Goal: Information Seeking & Learning: Find specific fact

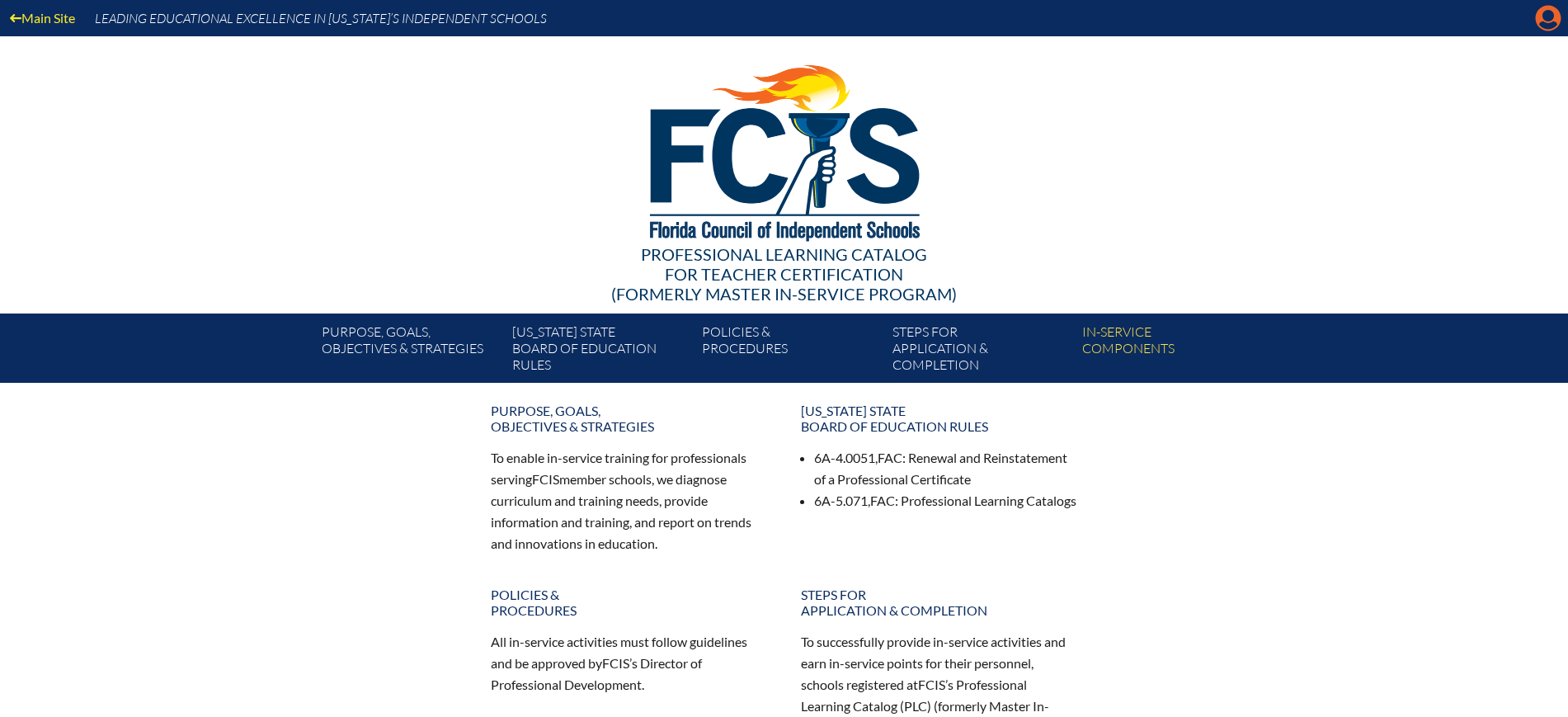
click at [1555, 8] on icon at bounding box center [1549, 18] width 26 height 26
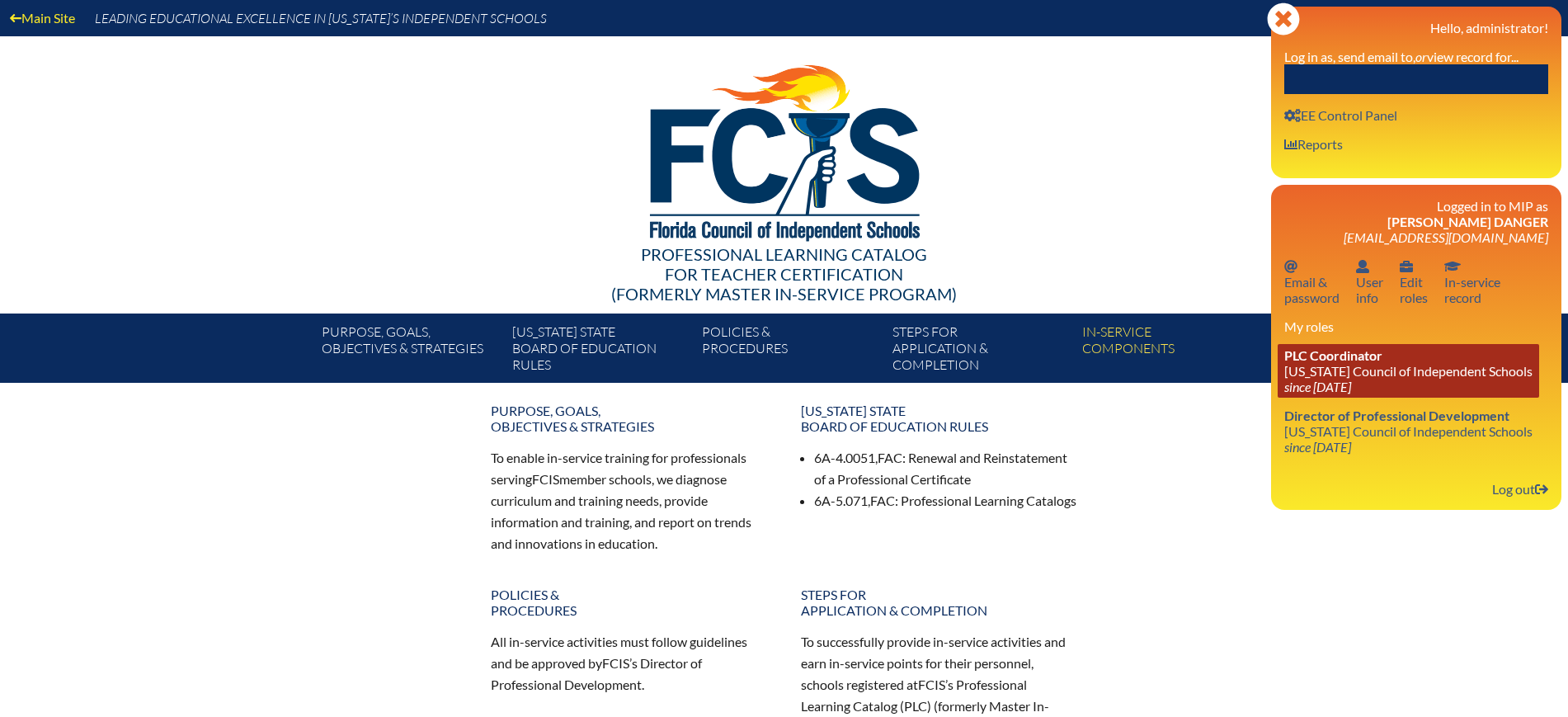
click at [1336, 378] on icon "since [DATE]" at bounding box center [1318, 386] width 67 height 16
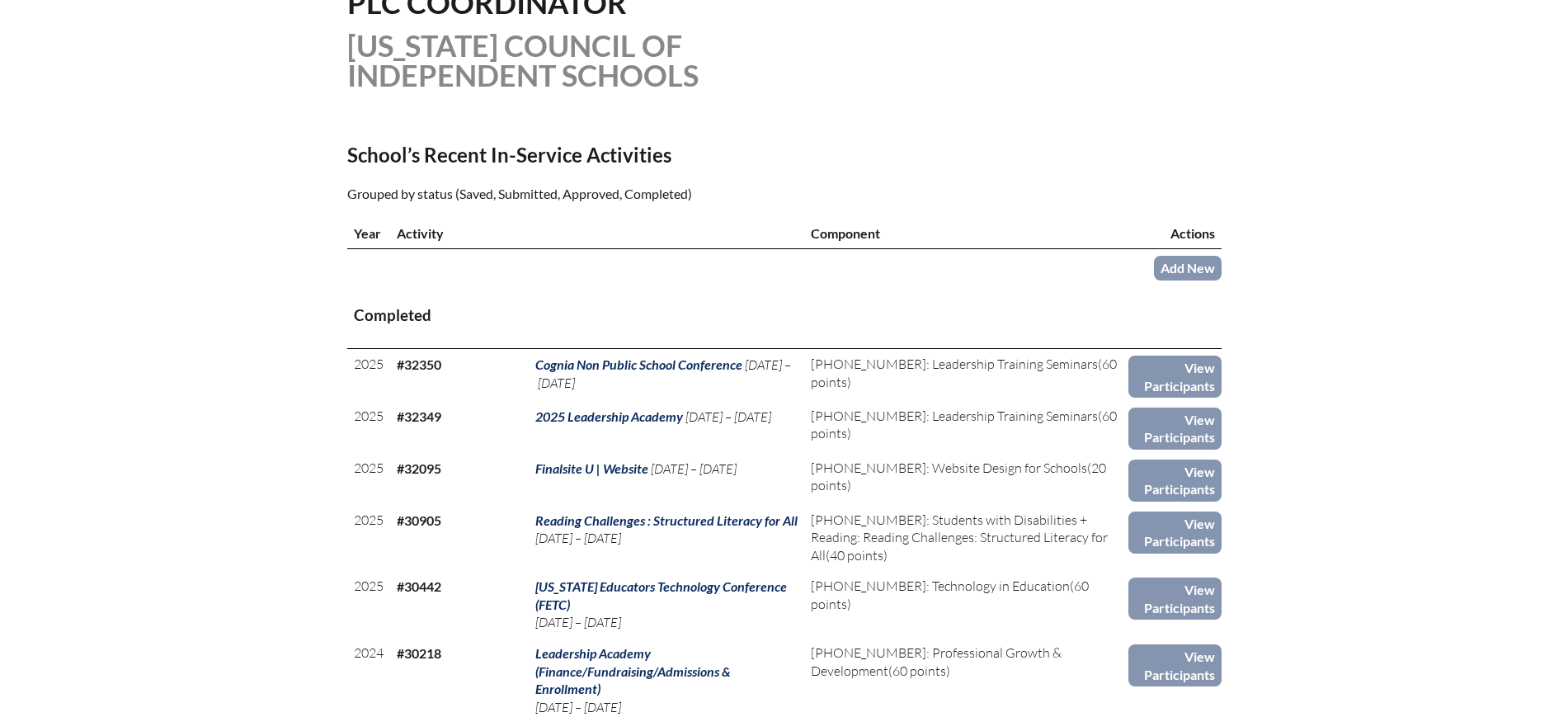
scroll to position [413, 0]
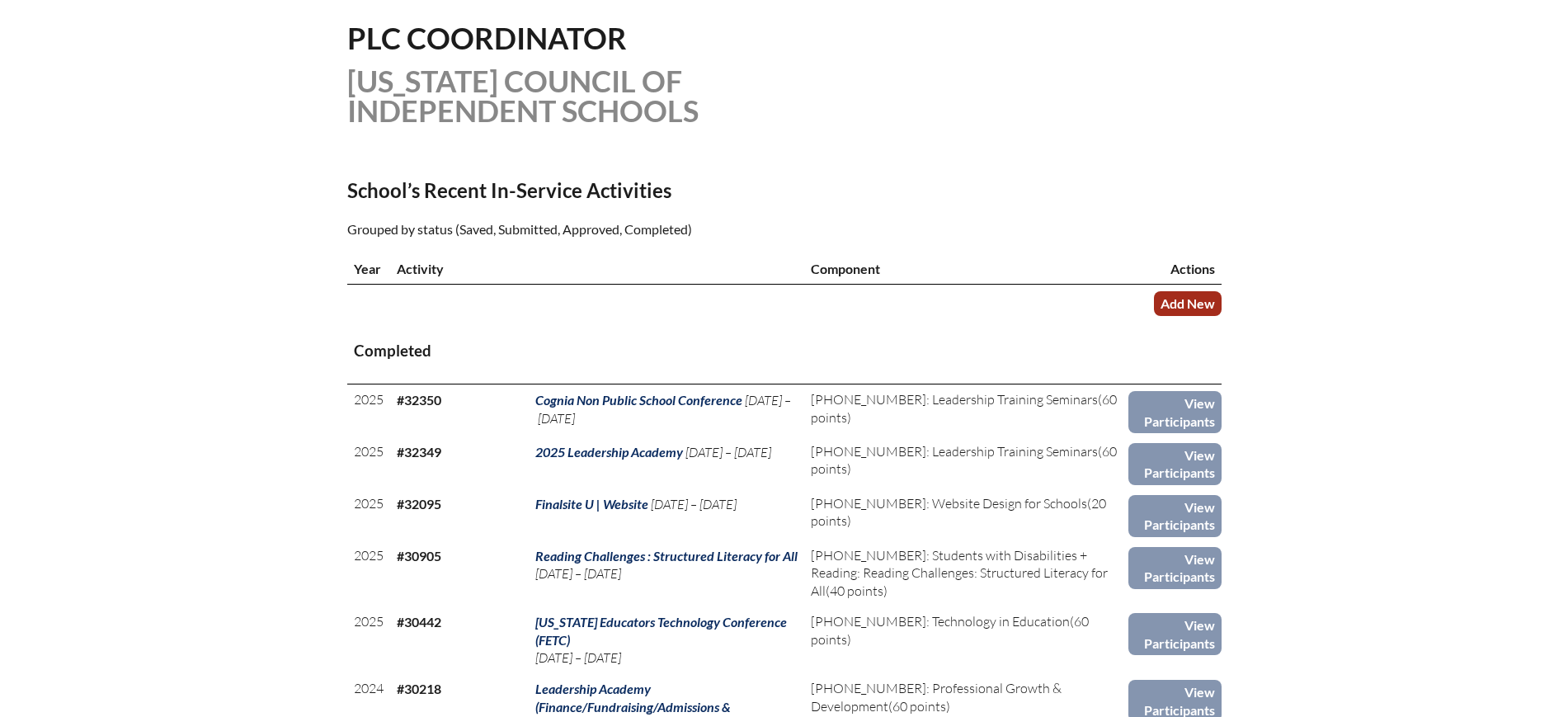
click at [1204, 300] on link "Add New" at bounding box center [1187, 303] width 67 height 24
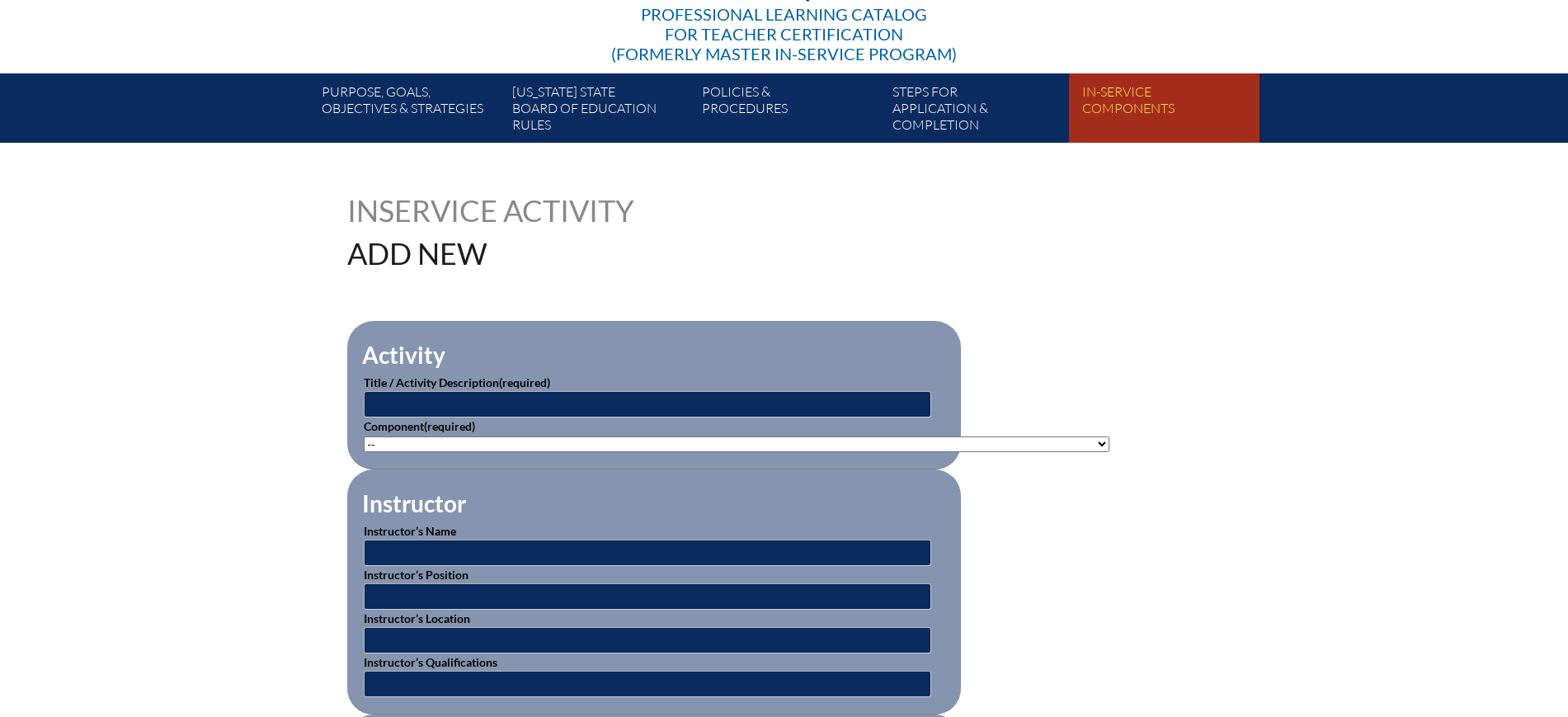
scroll to position [206, 0]
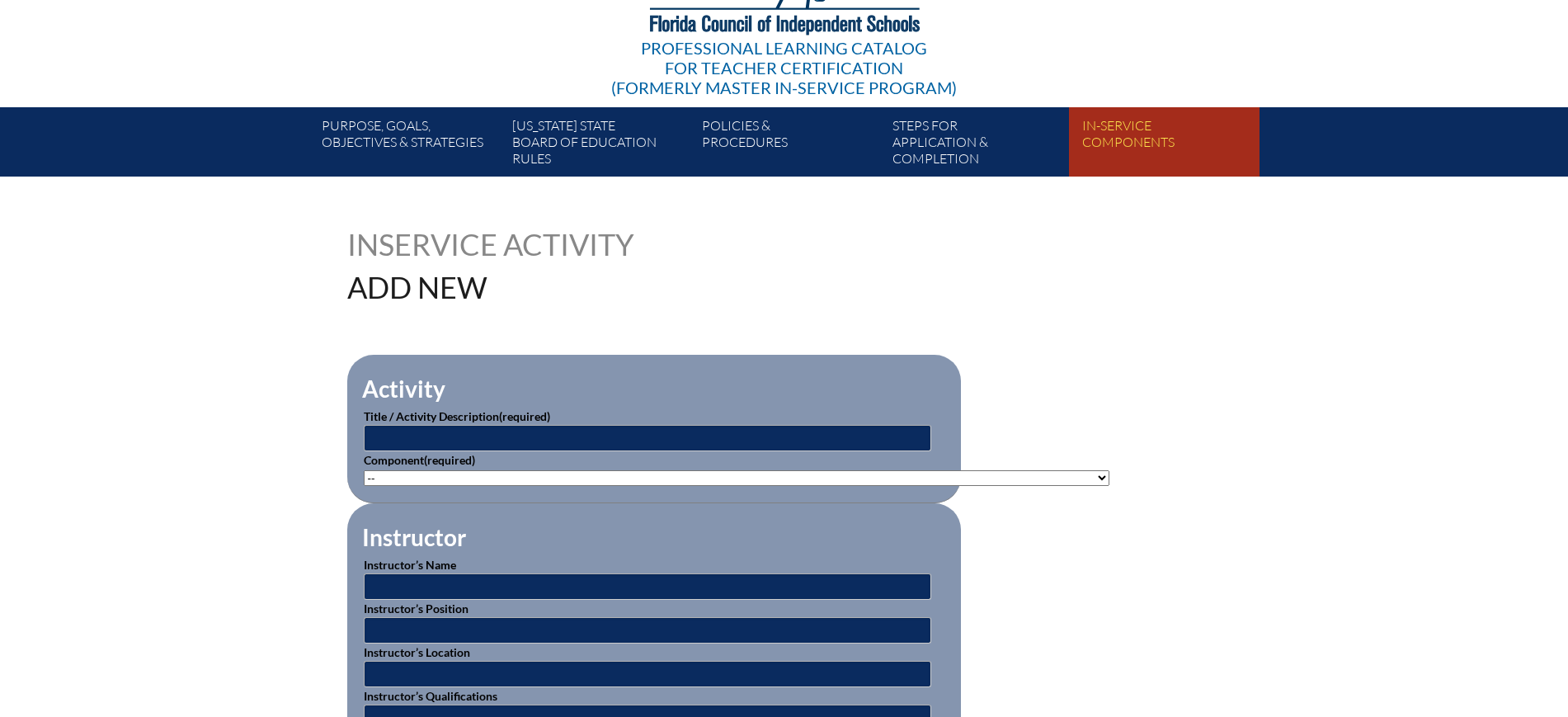
click at [1135, 127] on link "In-service components" at bounding box center [1170, 145] width 190 height 62
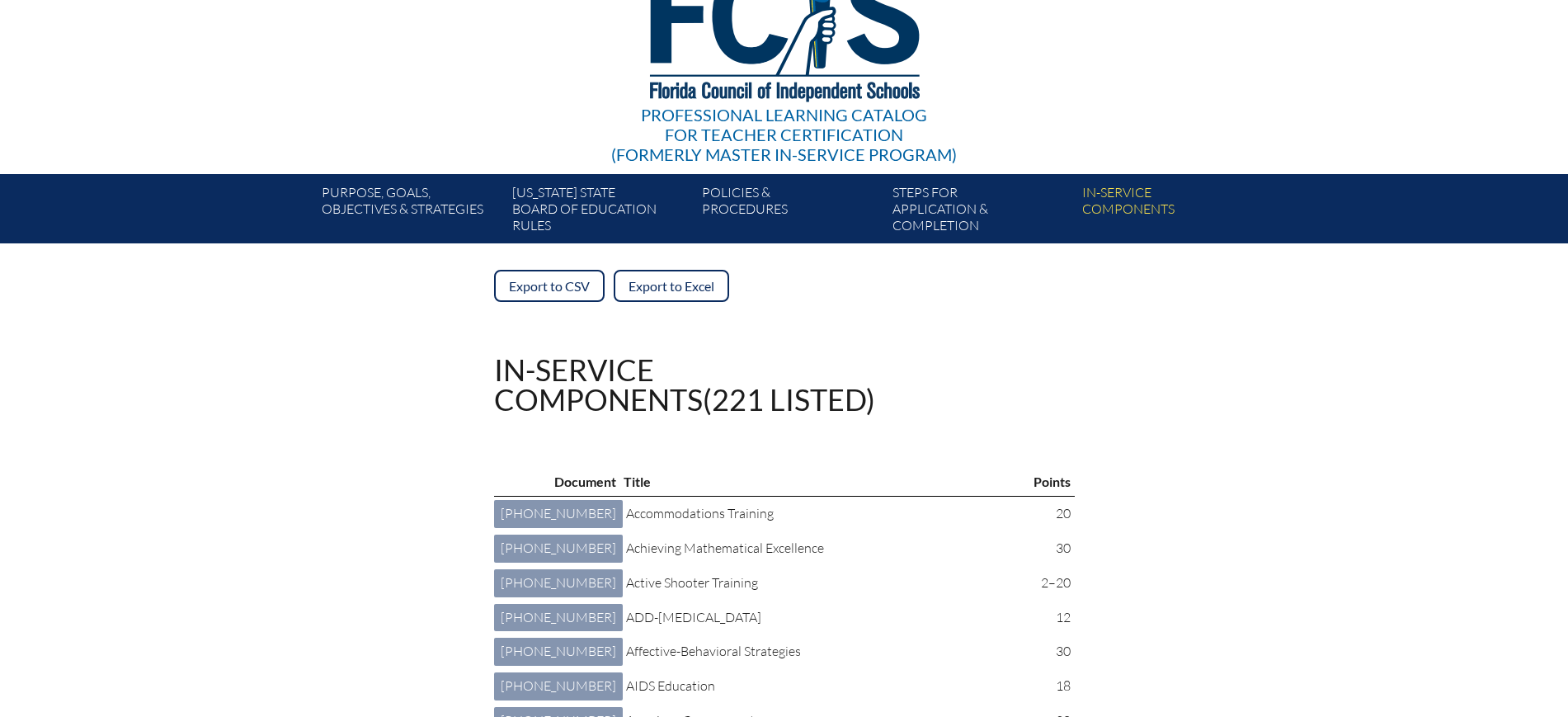
scroll to position [103, 0]
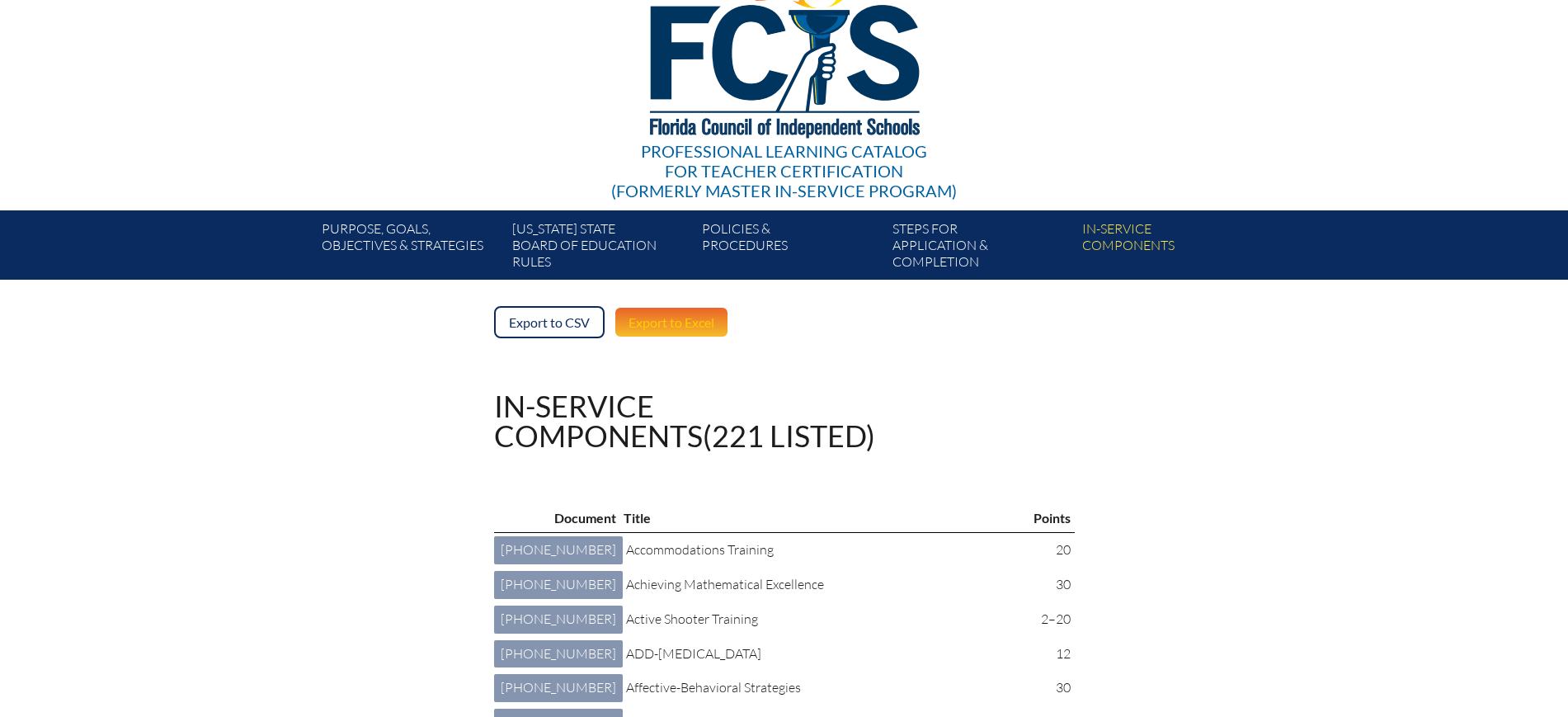
click at [700, 324] on link "Export to Excel" at bounding box center [671, 322] width 116 height 32
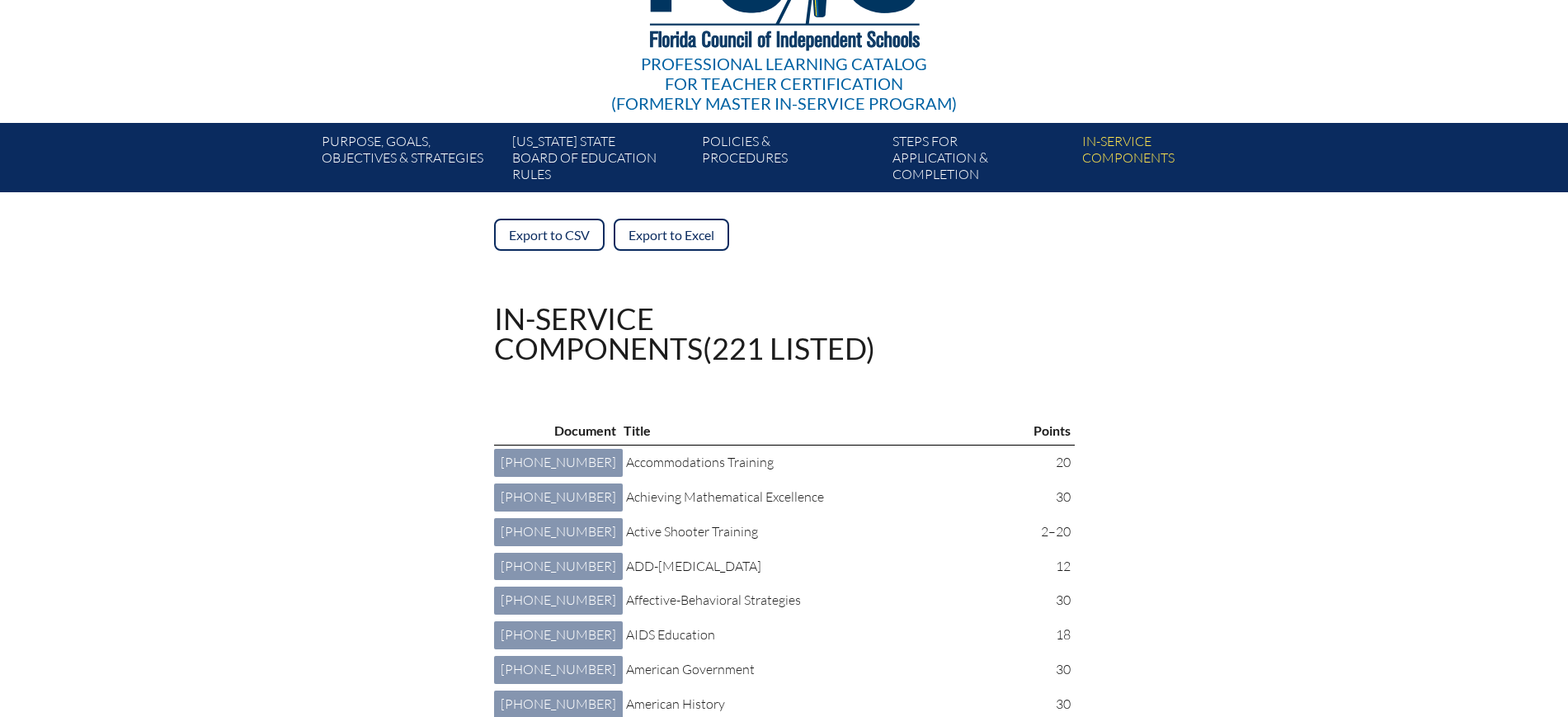
scroll to position [309, 0]
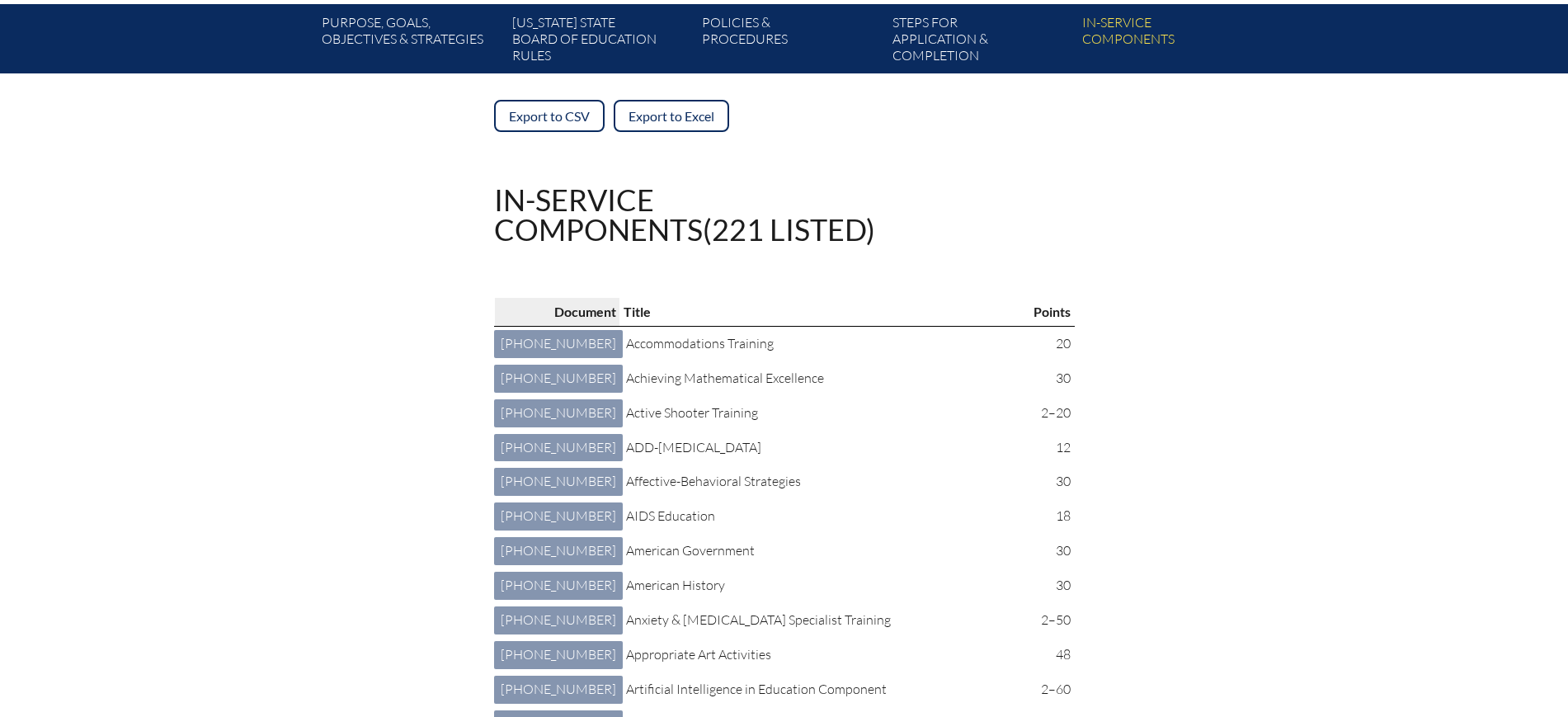
click at [517, 303] on p "Document" at bounding box center [557, 312] width 118 height 22
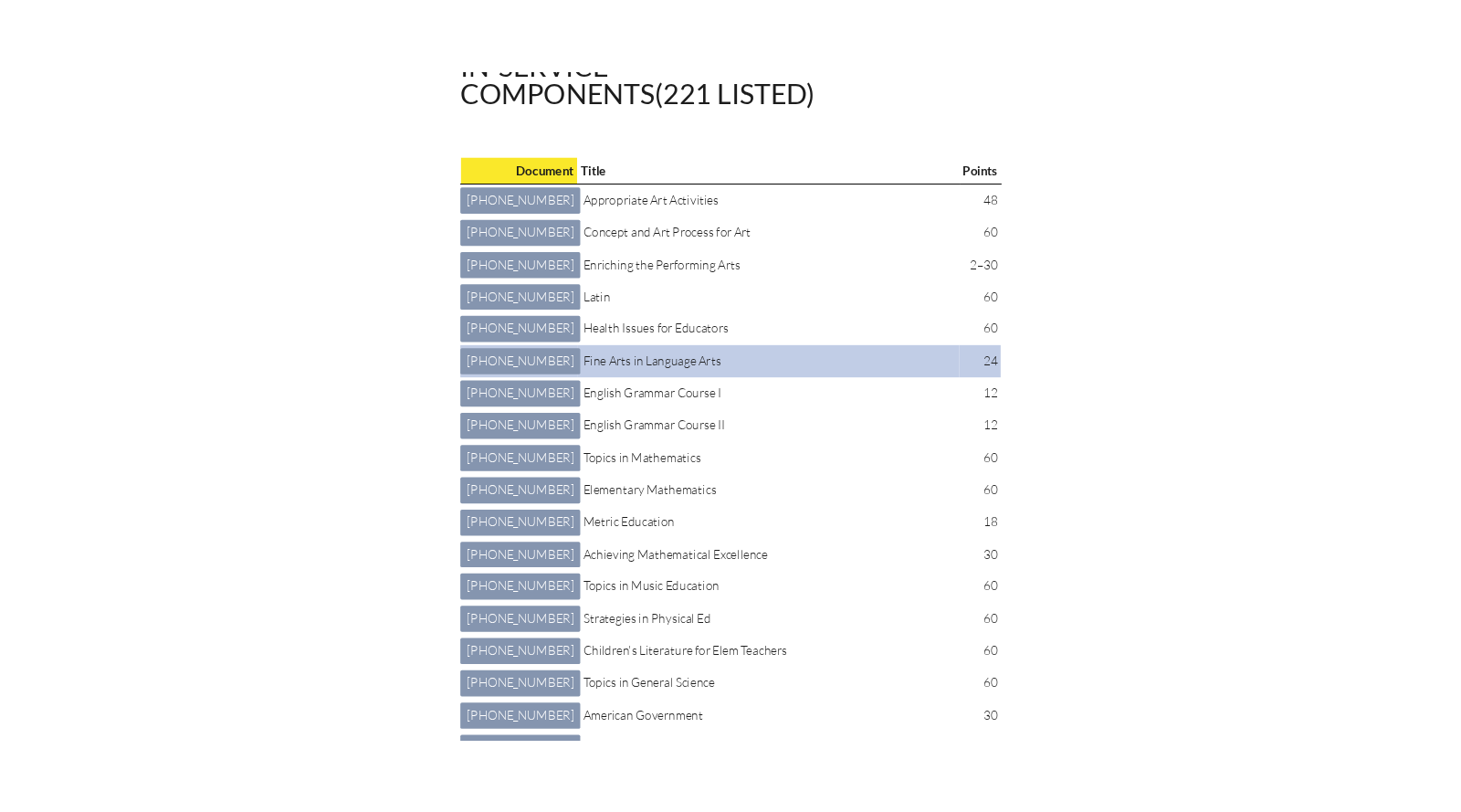
scroll to position [228, 0]
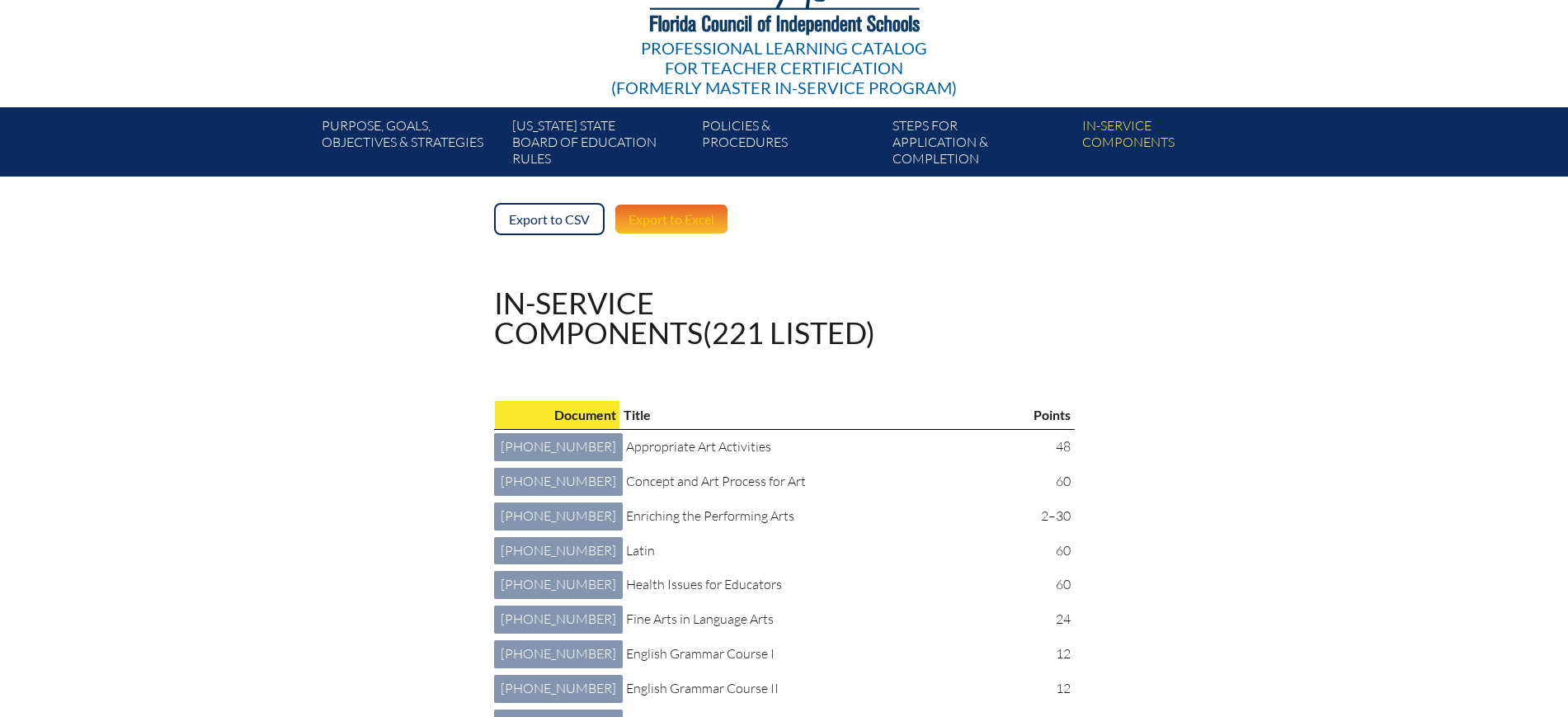
click at [701, 228] on link "Export to Excel" at bounding box center [671, 219] width 116 height 32
click at [705, 223] on link "Export to Excel" at bounding box center [671, 219] width 116 height 32
drag, startPoint x: 696, startPoint y: 207, endPoint x: 708, endPoint y: 207, distance: 12.0
click at [696, 207] on link "Export to Excel" at bounding box center [671, 219] width 116 height 32
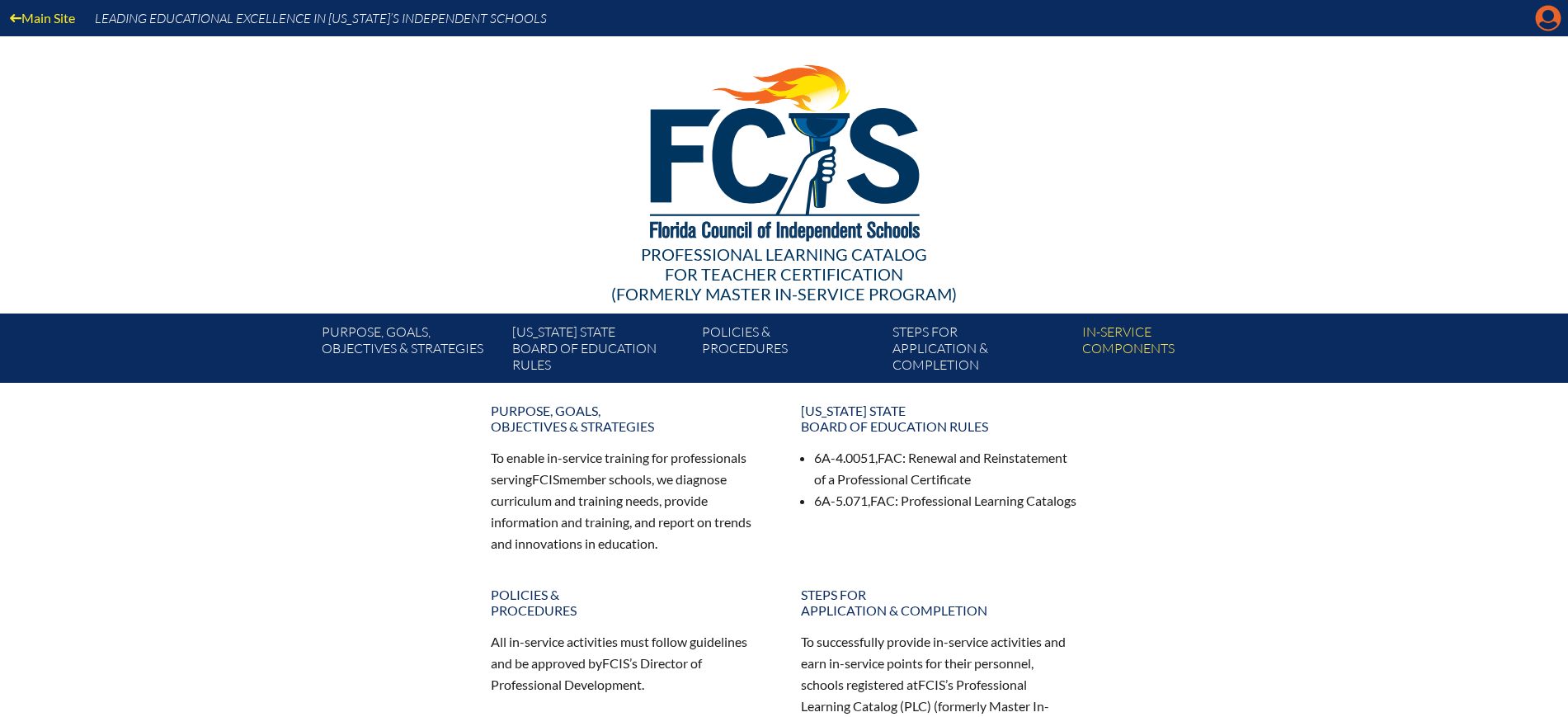
click at [1551, 9] on icon at bounding box center [1549, 18] width 26 height 26
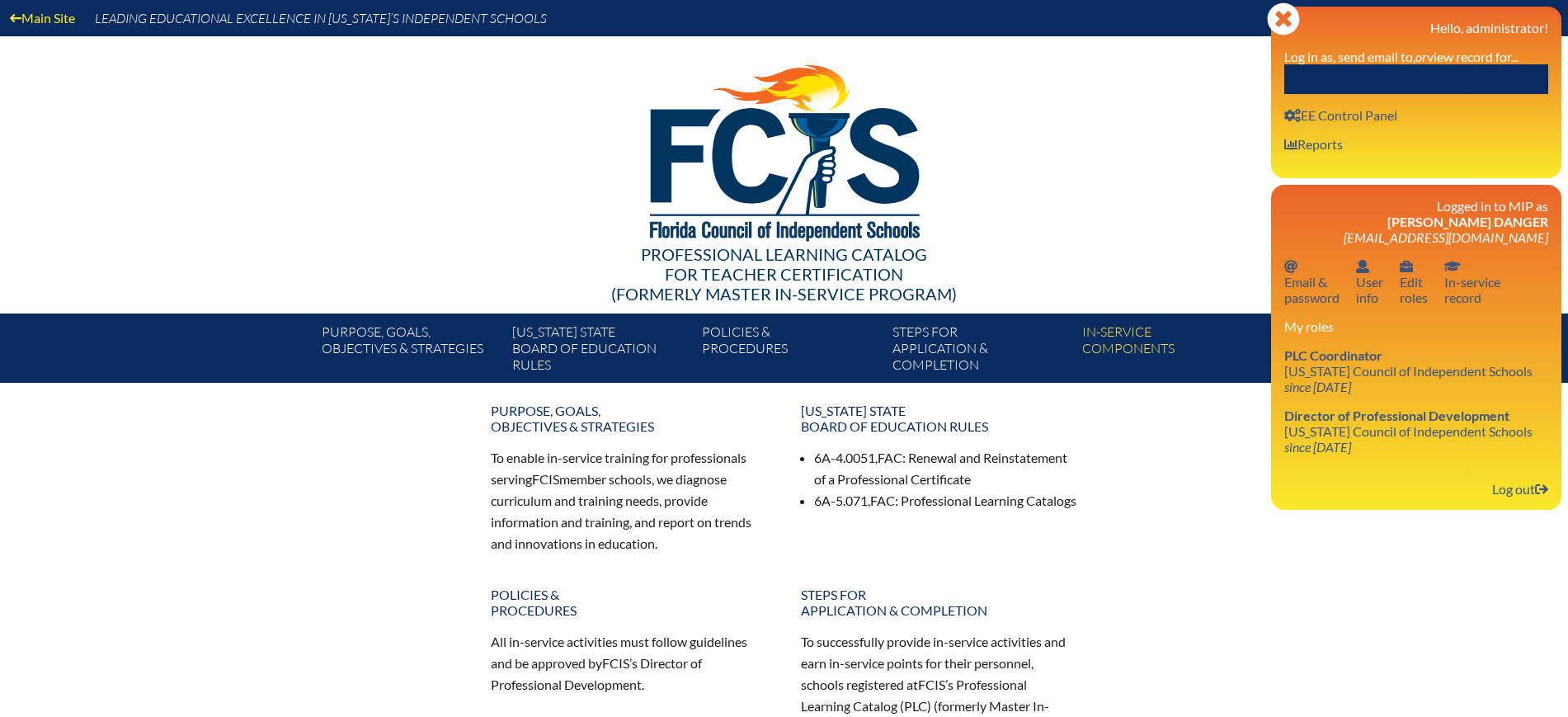
click at [1506, 91] on input "text" at bounding box center [1416, 79] width 264 height 30
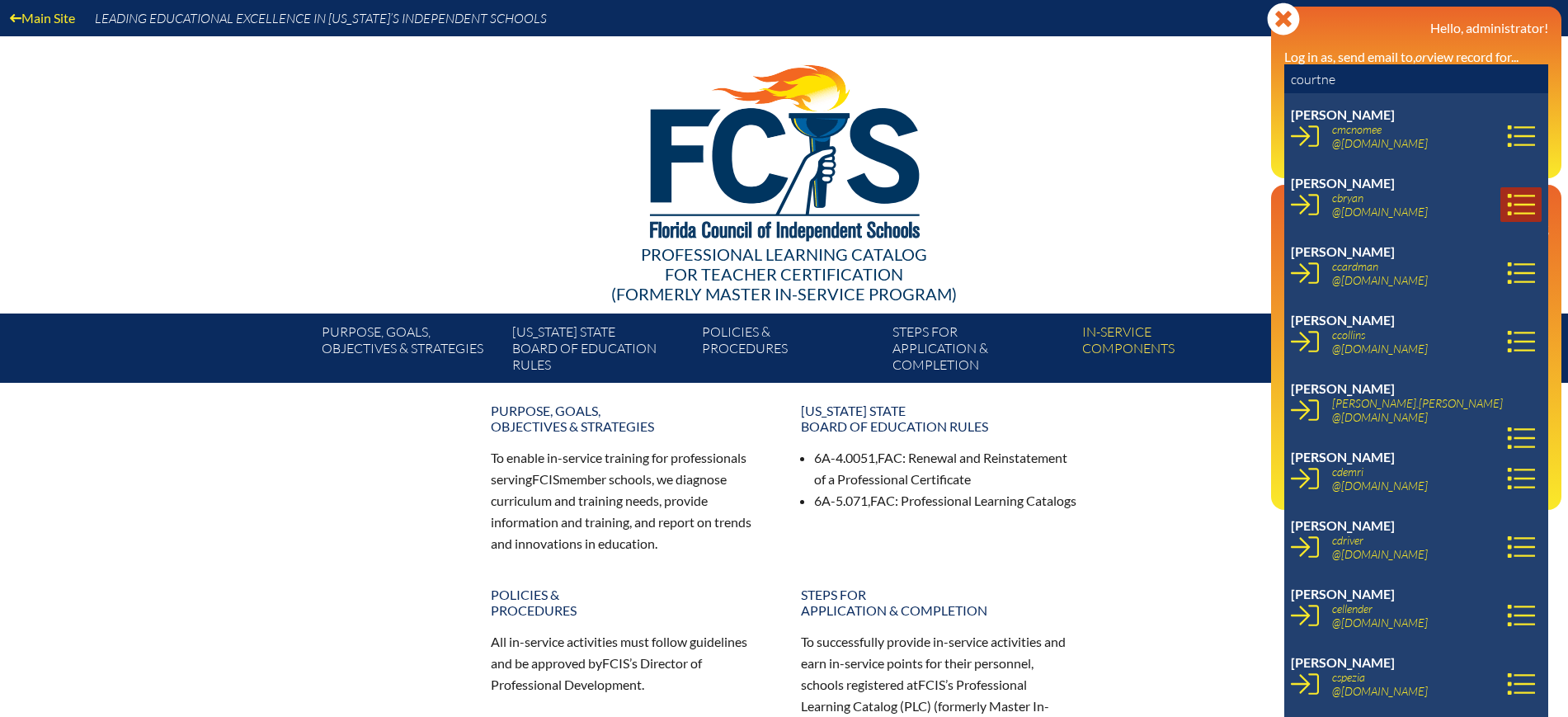
type input "courtne"
click at [1507, 197] on icon at bounding box center [1521, 205] width 28 height 28
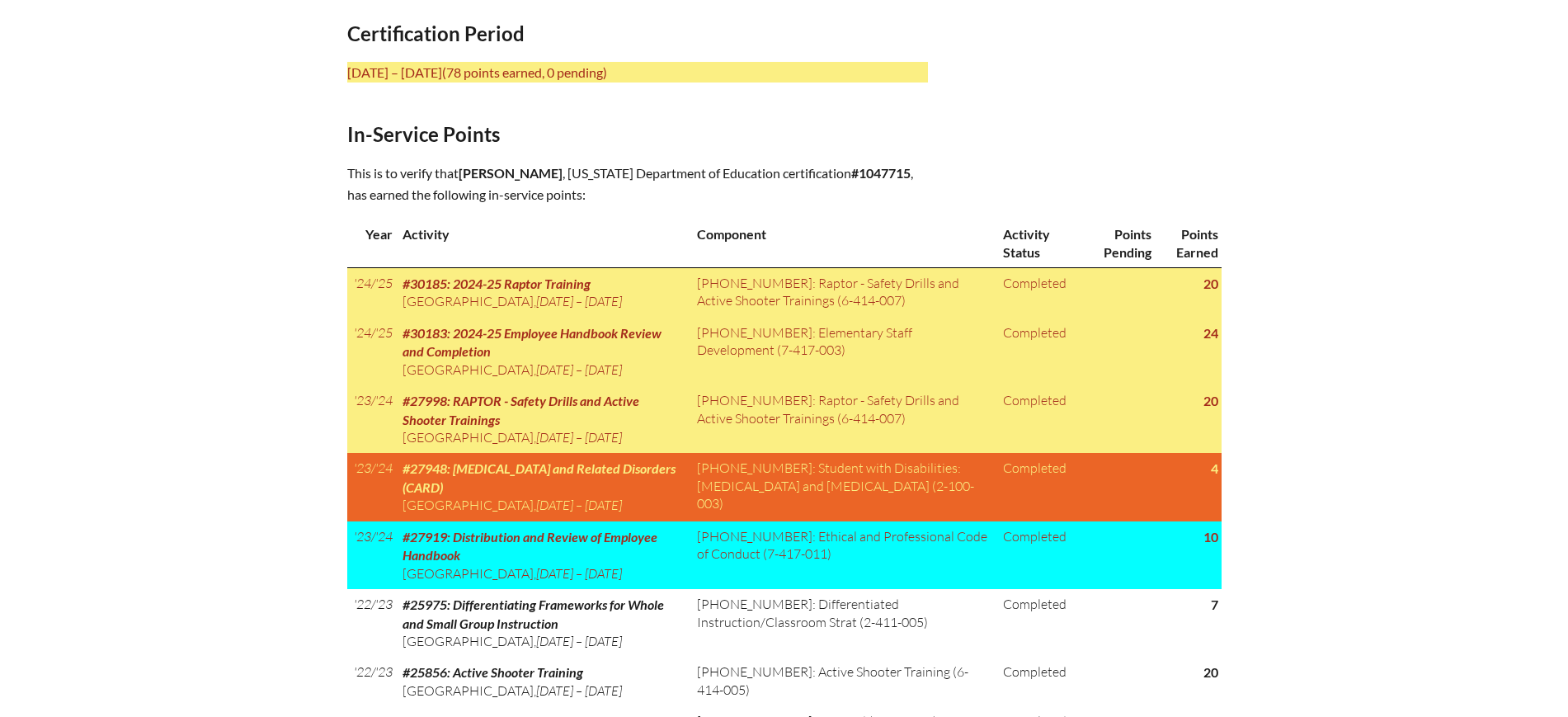
scroll to position [619, 0]
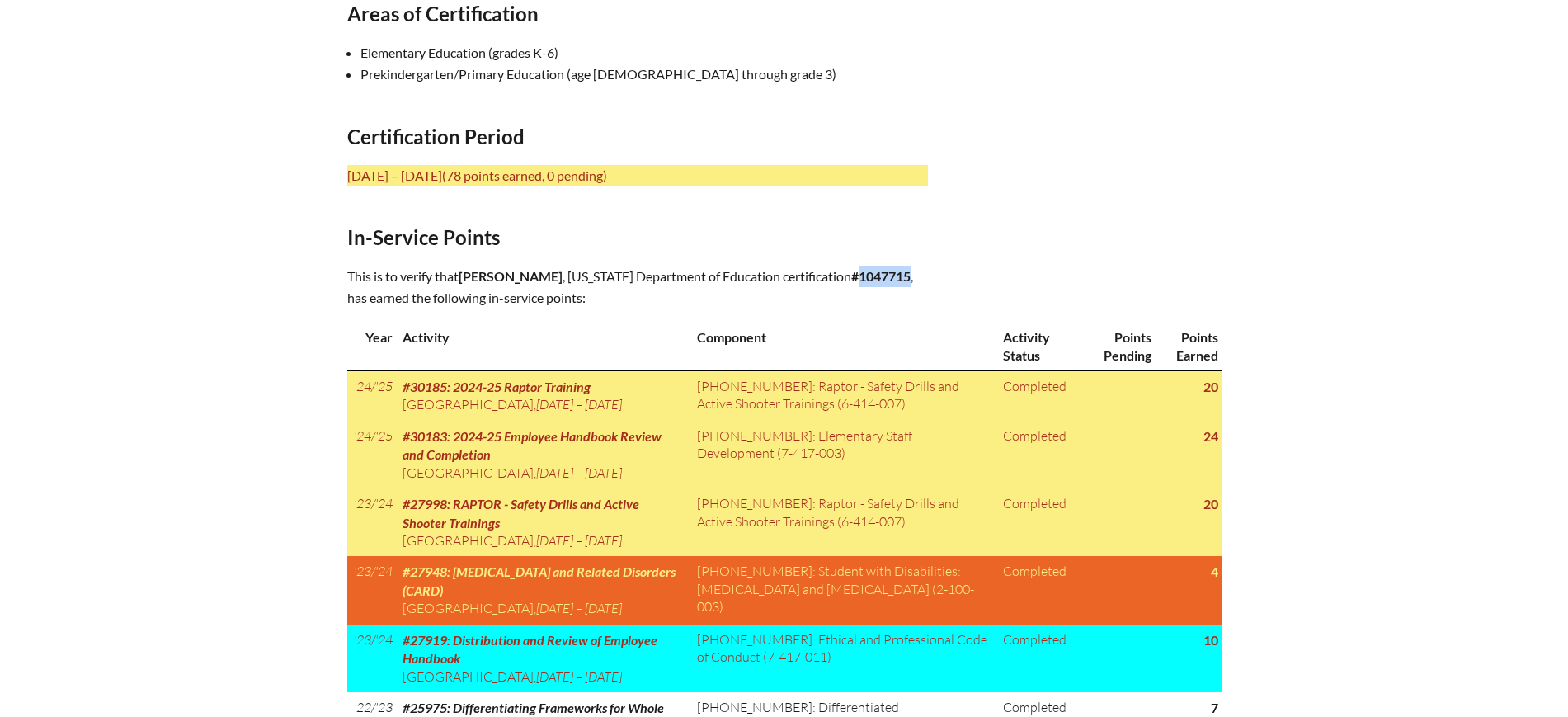
drag, startPoint x: 913, startPoint y: 276, endPoint x: 860, endPoint y: 280, distance: 53.2
click at [860, 280] on p "This is to verify that Courtney Bryan , Florida Department of Education certifi…" at bounding box center [638, 287] width 581 height 43
copy b "1047715"
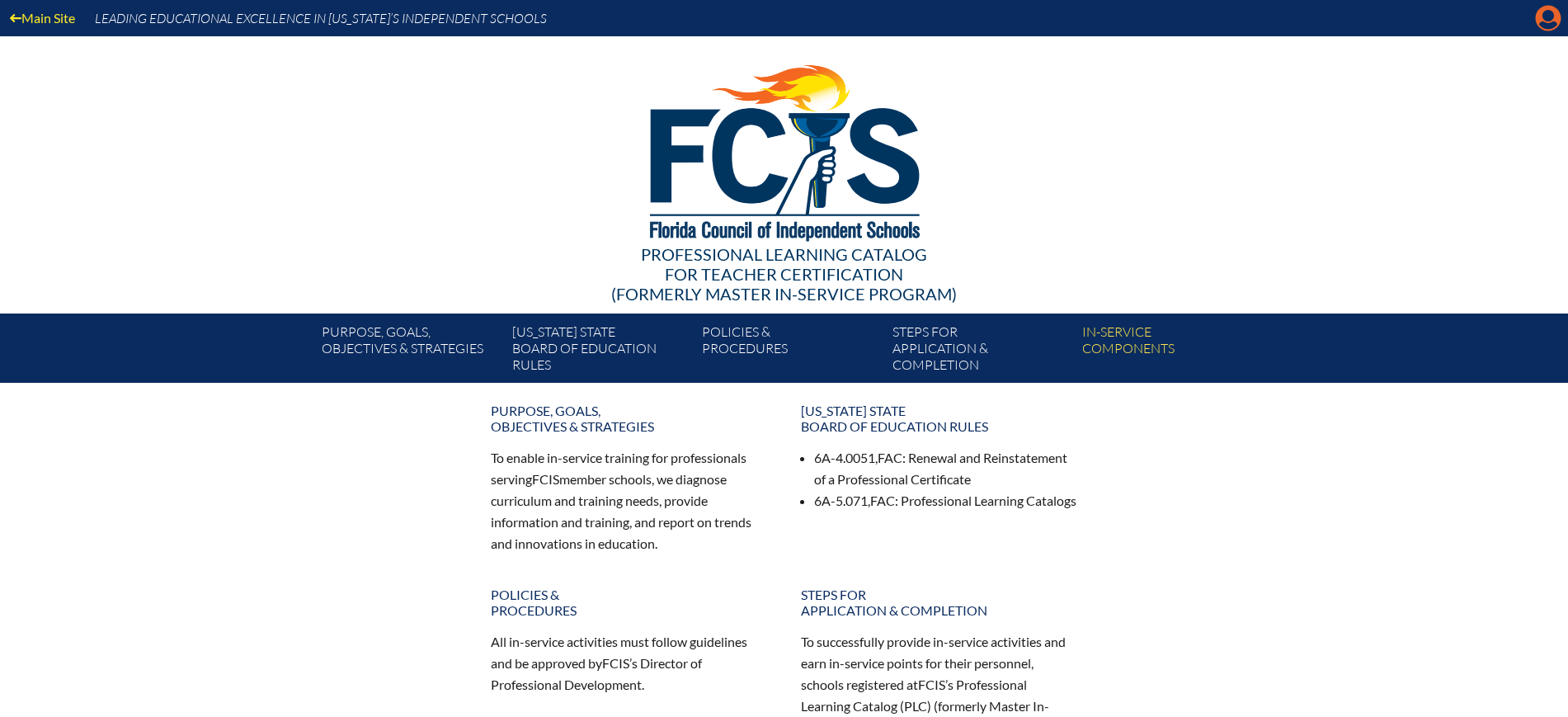
click at [1550, 13] on icon "Manage Account" at bounding box center [1549, 18] width 27 height 27
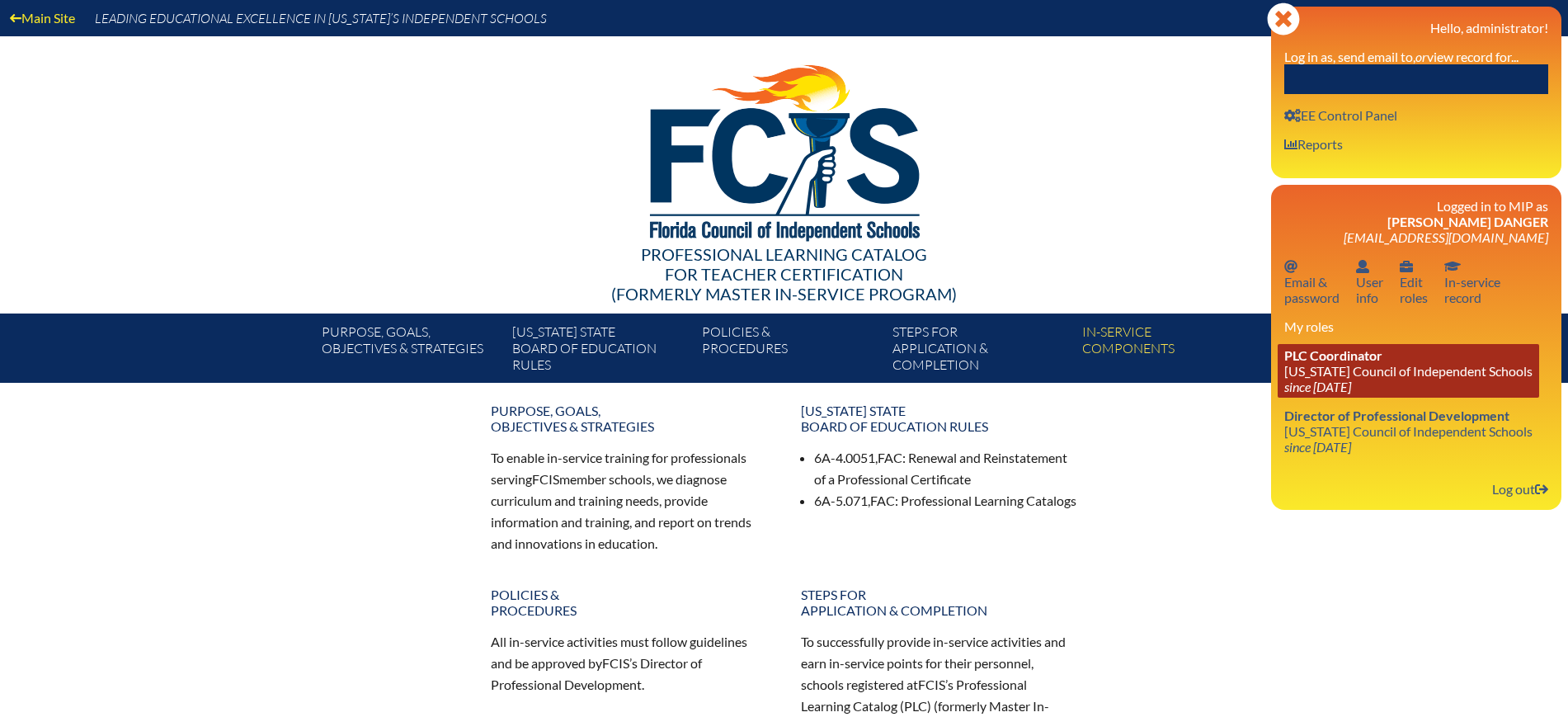
click at [1351, 359] on span "PLC Coordinator" at bounding box center [1333, 355] width 98 height 16
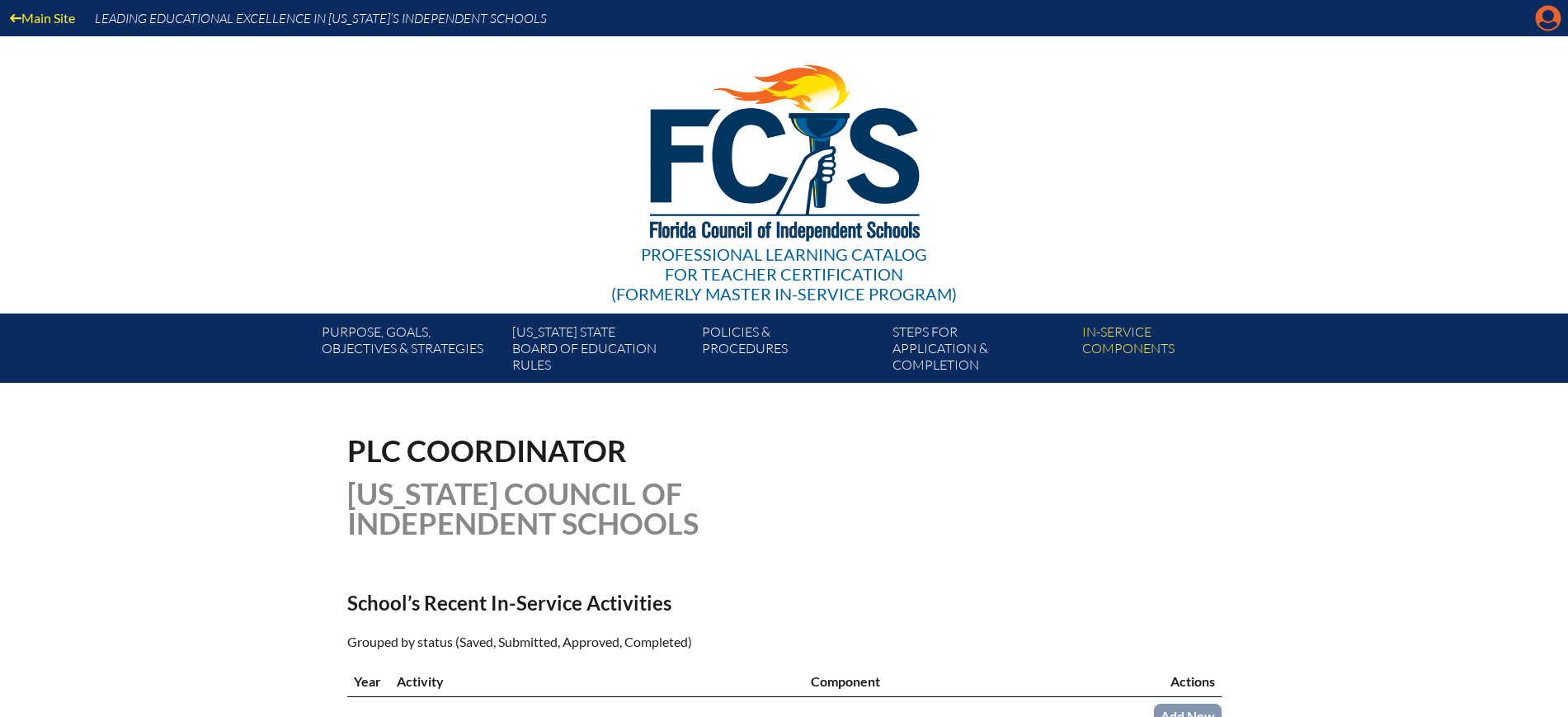
click at [1555, 15] on icon at bounding box center [1549, 18] width 26 height 26
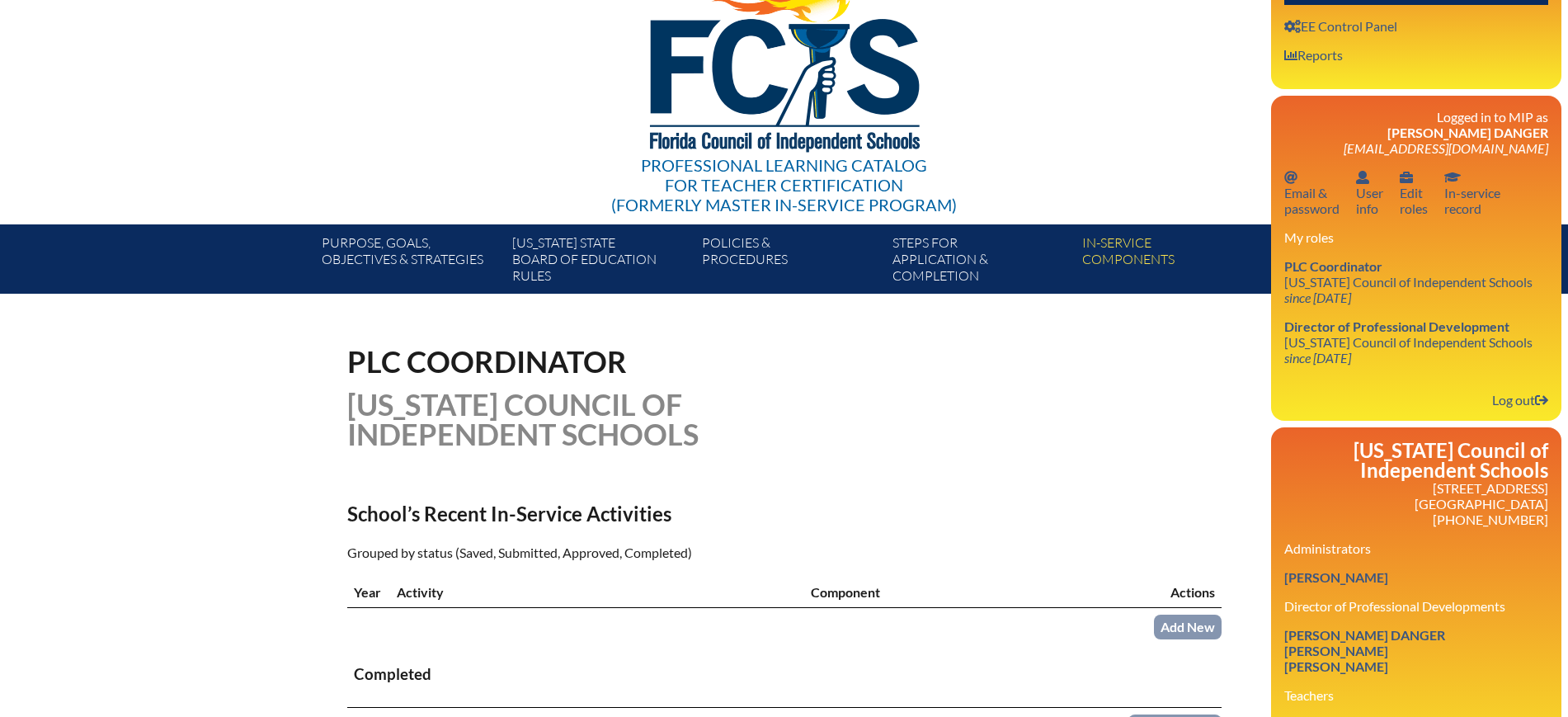
scroll to position [309, 0]
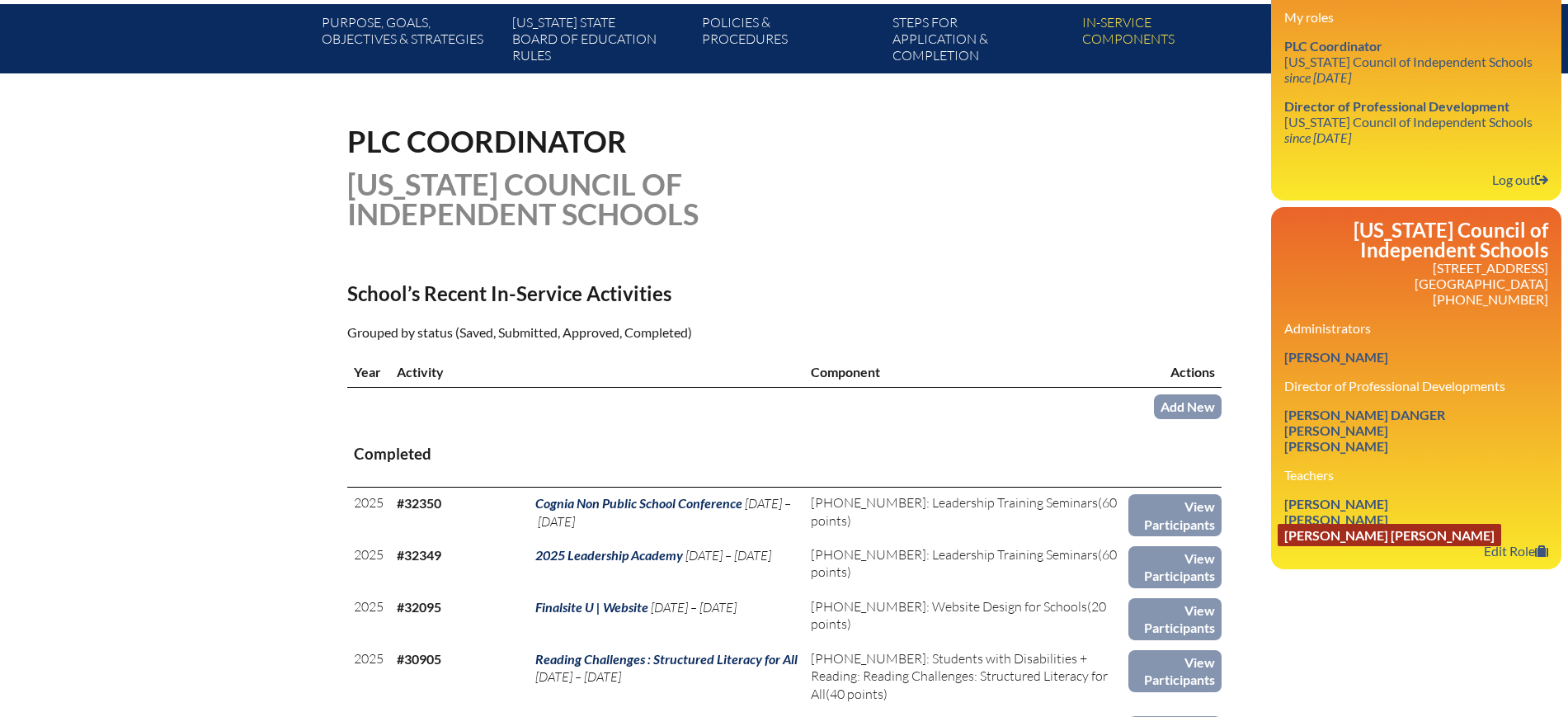
click at [1346, 533] on link "Adam Samuel Khan" at bounding box center [1389, 535] width 224 height 22
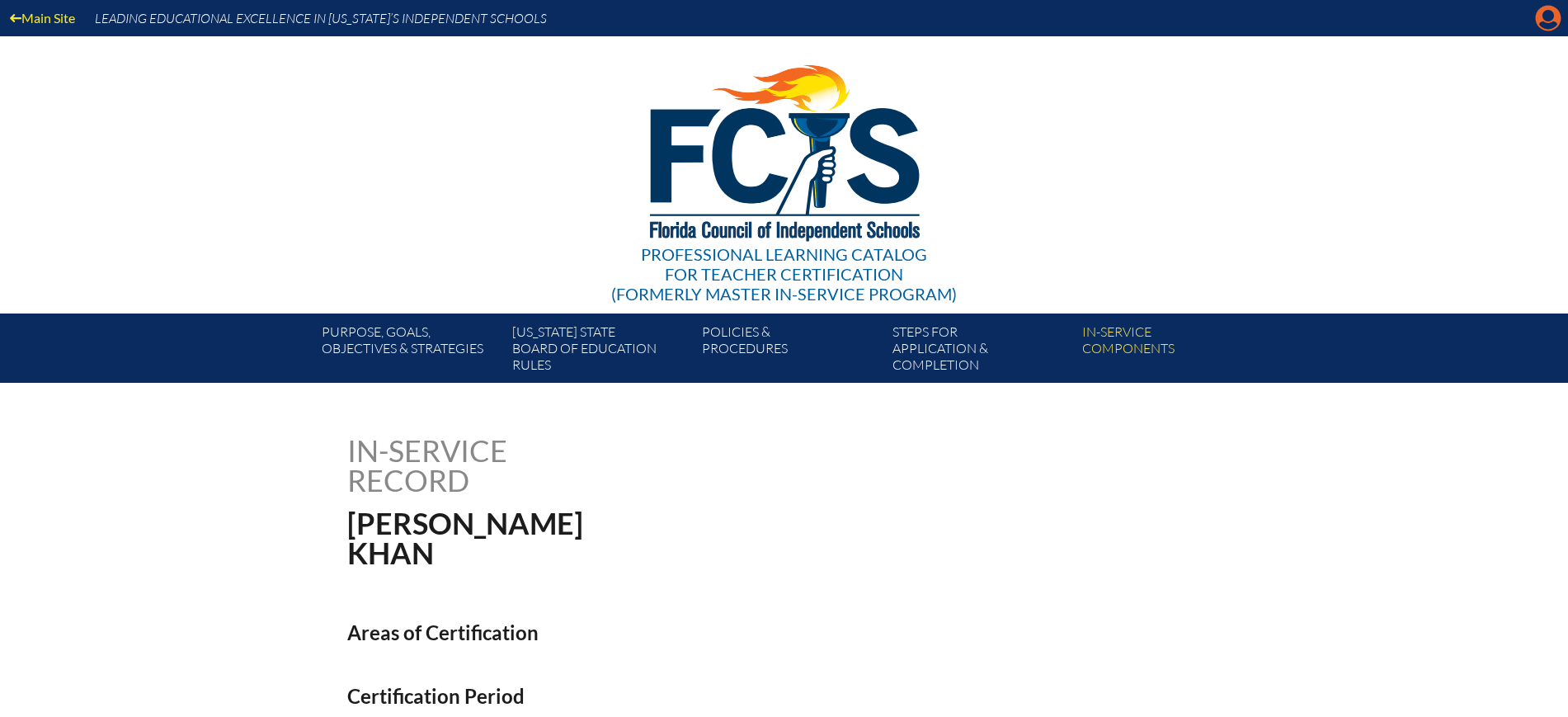
click at [1551, 17] on icon "Manage Account" at bounding box center [1549, 18] width 27 height 27
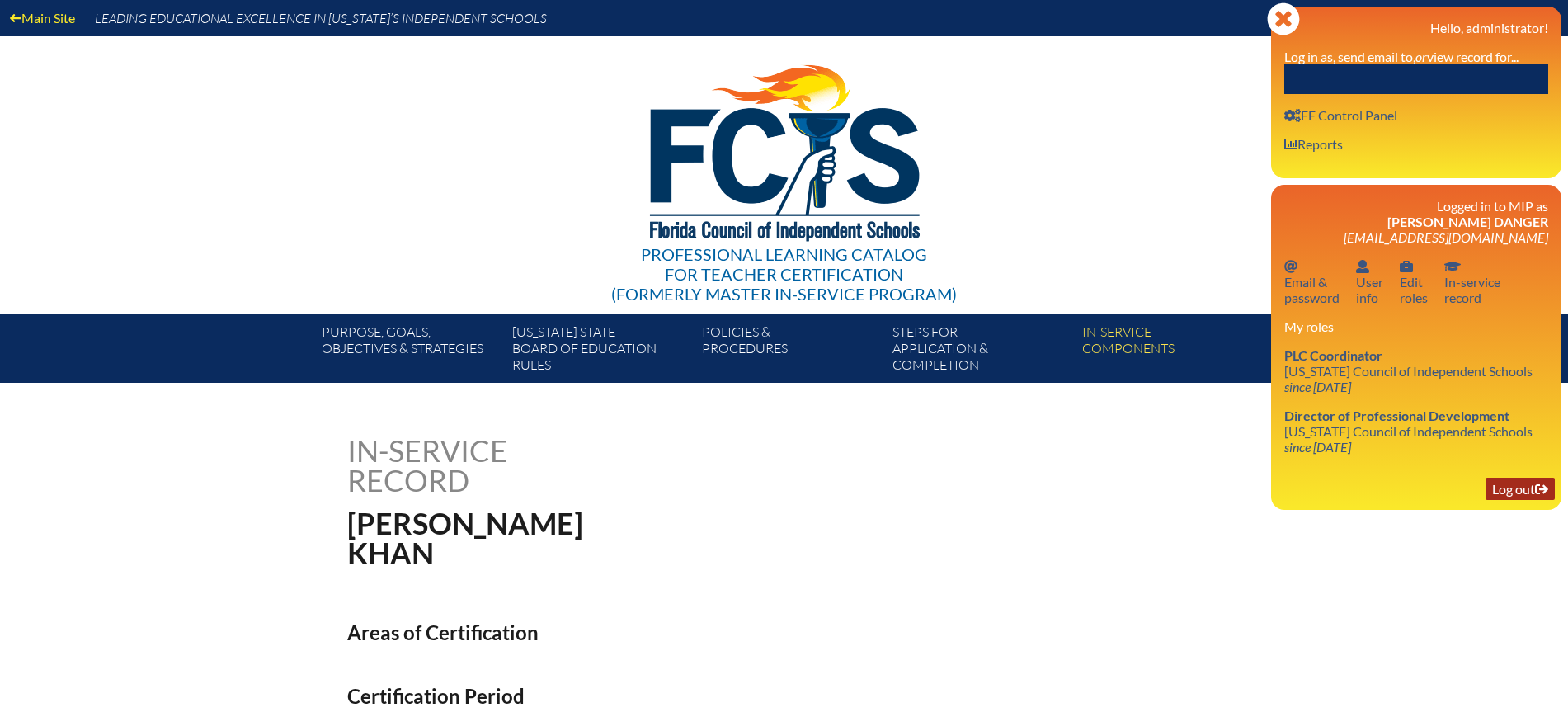
click at [1512, 491] on link "Log out Log out" at bounding box center [1520, 488] width 69 height 22
